Goal: Transaction & Acquisition: Book appointment/travel/reservation

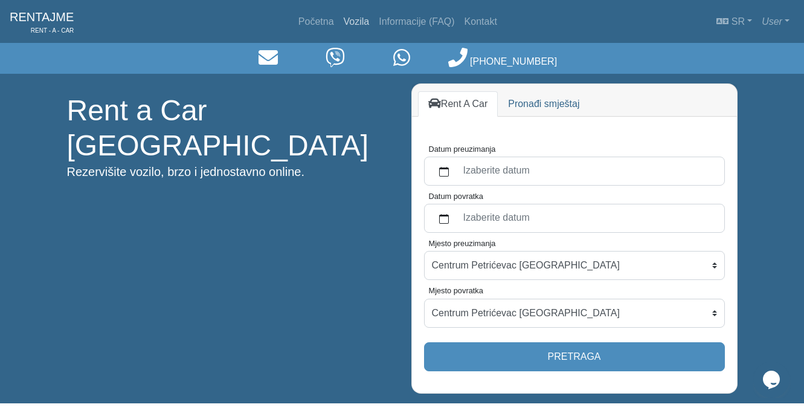
click at [356, 25] on link "Vozila" at bounding box center [357, 22] width 36 height 24
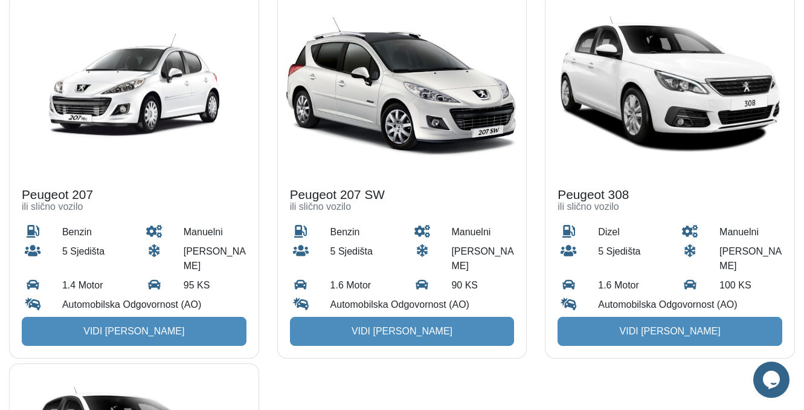
scroll to position [483, 0]
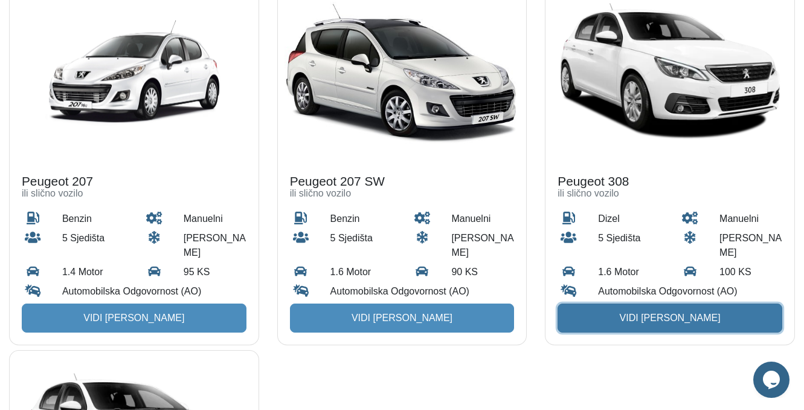
click at [622, 303] on link "Vidi [PERSON_NAME]" at bounding box center [670, 317] width 225 height 29
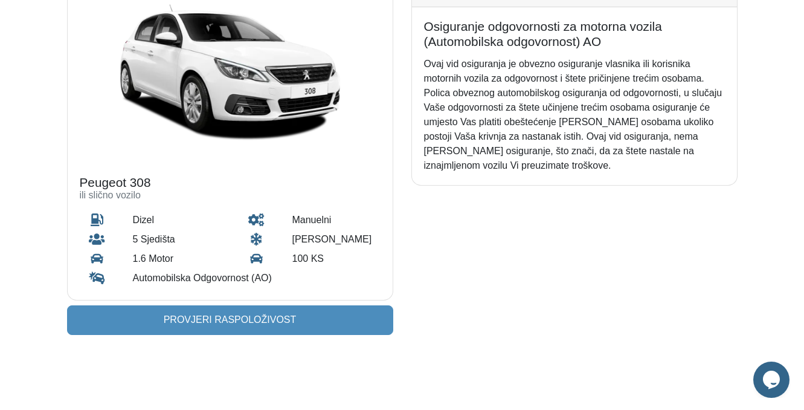
scroll to position [181, 0]
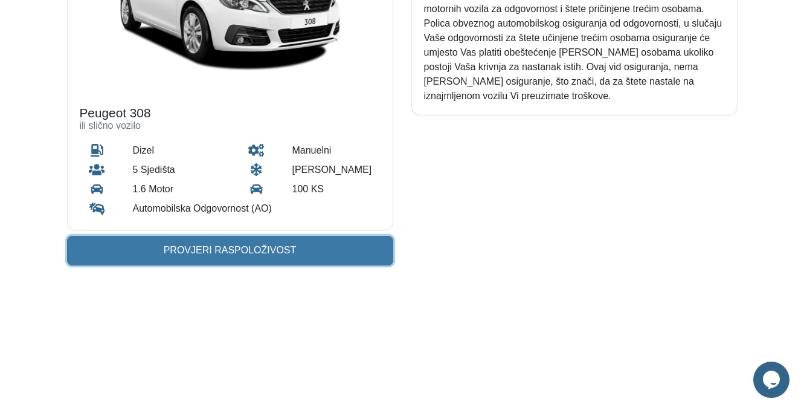
click at [175, 251] on link "Provjeri raspoloživost" at bounding box center [230, 250] width 326 height 29
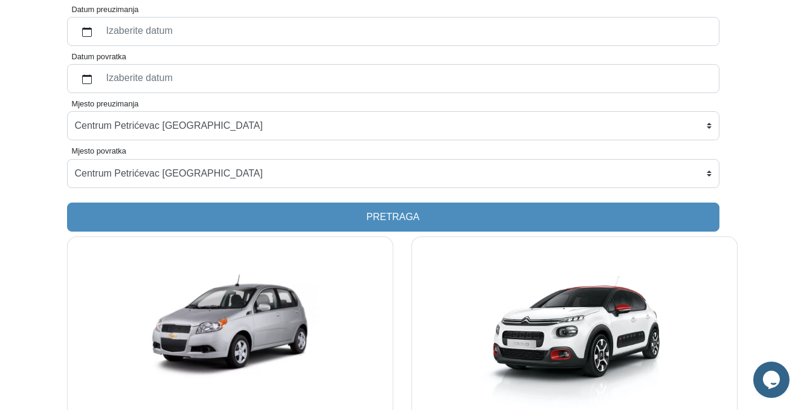
scroll to position [60, 0]
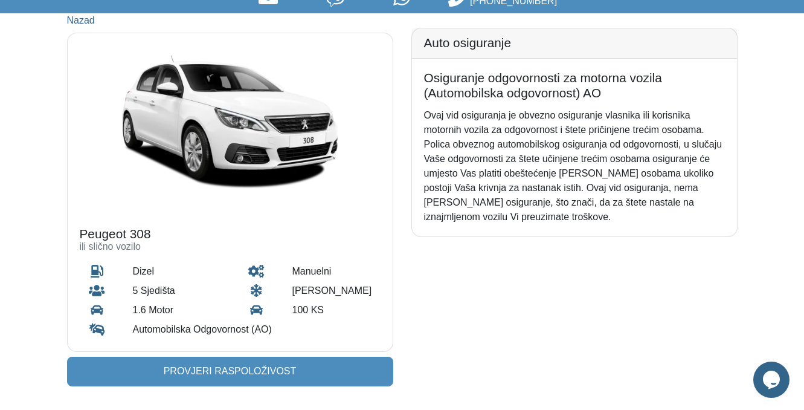
scroll to position [181, 0]
